Goal: Book appointment/travel/reservation

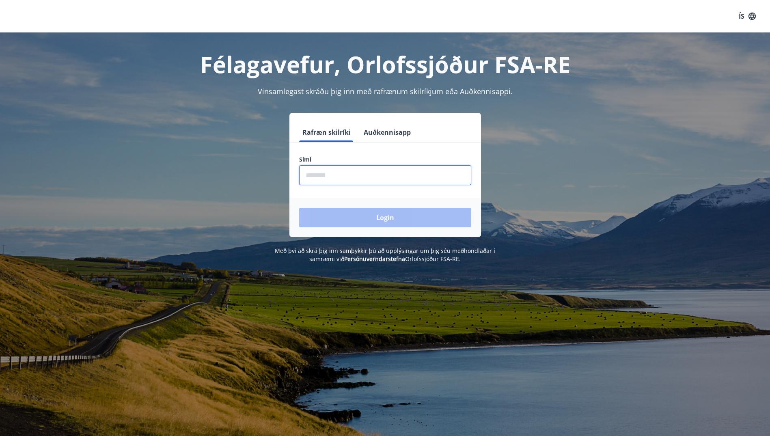
click at [333, 170] on input "phone" at bounding box center [385, 175] width 172 height 20
type input "********"
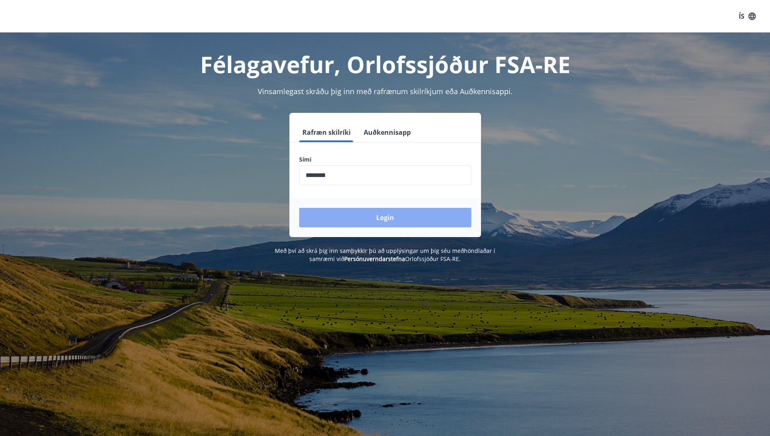
click at [369, 222] on button "Login" at bounding box center [385, 217] width 172 height 19
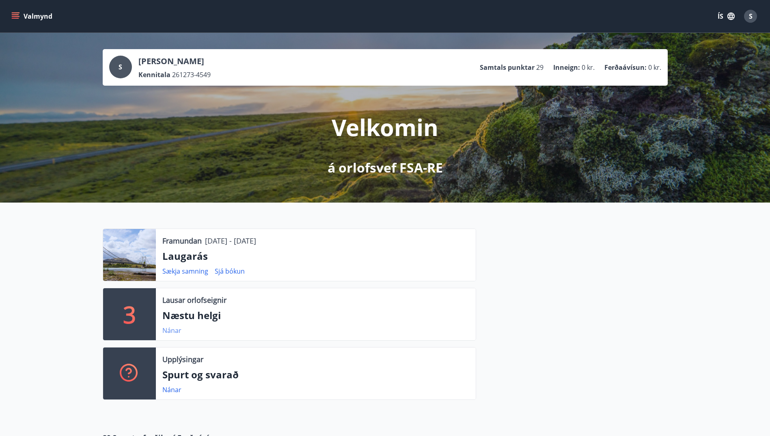
click at [175, 333] on link "Nánar" at bounding box center [171, 330] width 19 height 9
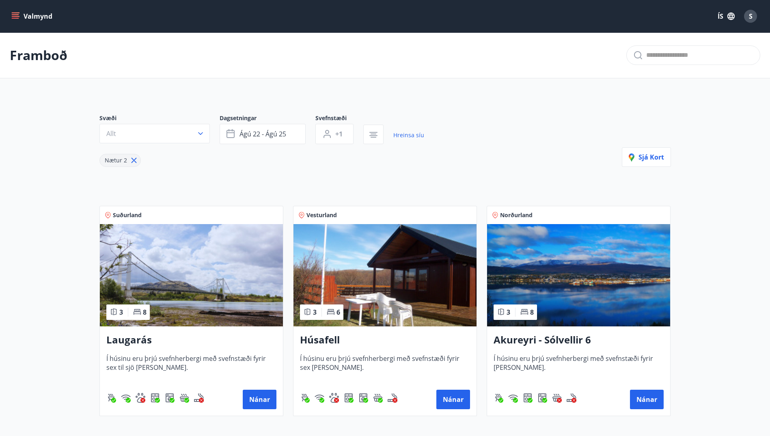
click at [139, 340] on h3 "Laugarás" at bounding box center [191, 340] width 170 height 15
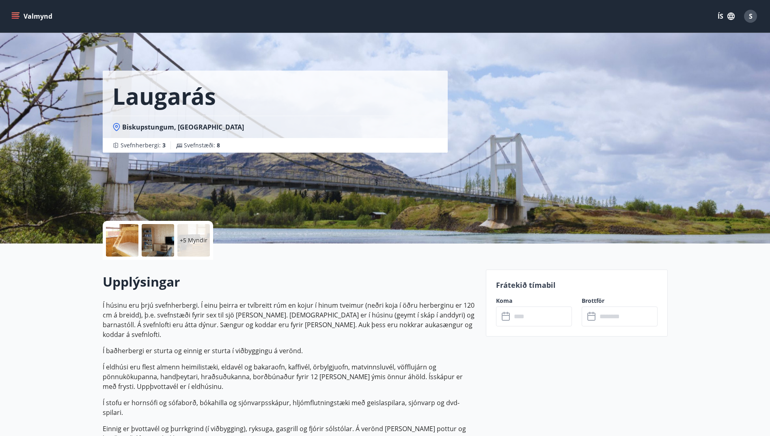
click at [513, 316] on input "text" at bounding box center [542, 317] width 61 height 20
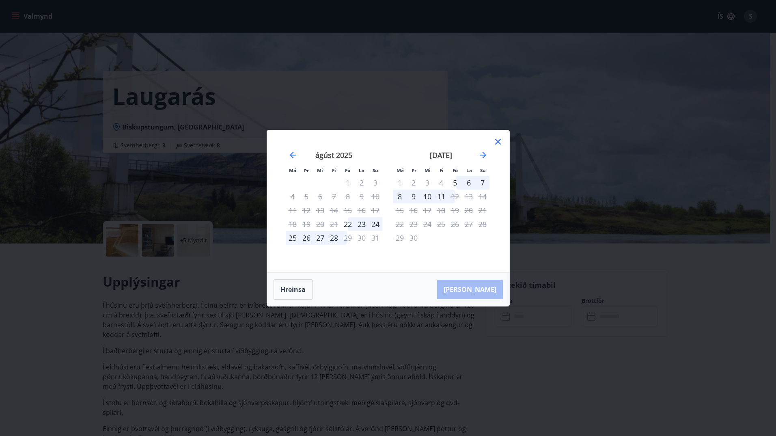
click at [499, 145] on icon at bounding box center [498, 142] width 10 height 10
